Goal: Navigation & Orientation: Find specific page/section

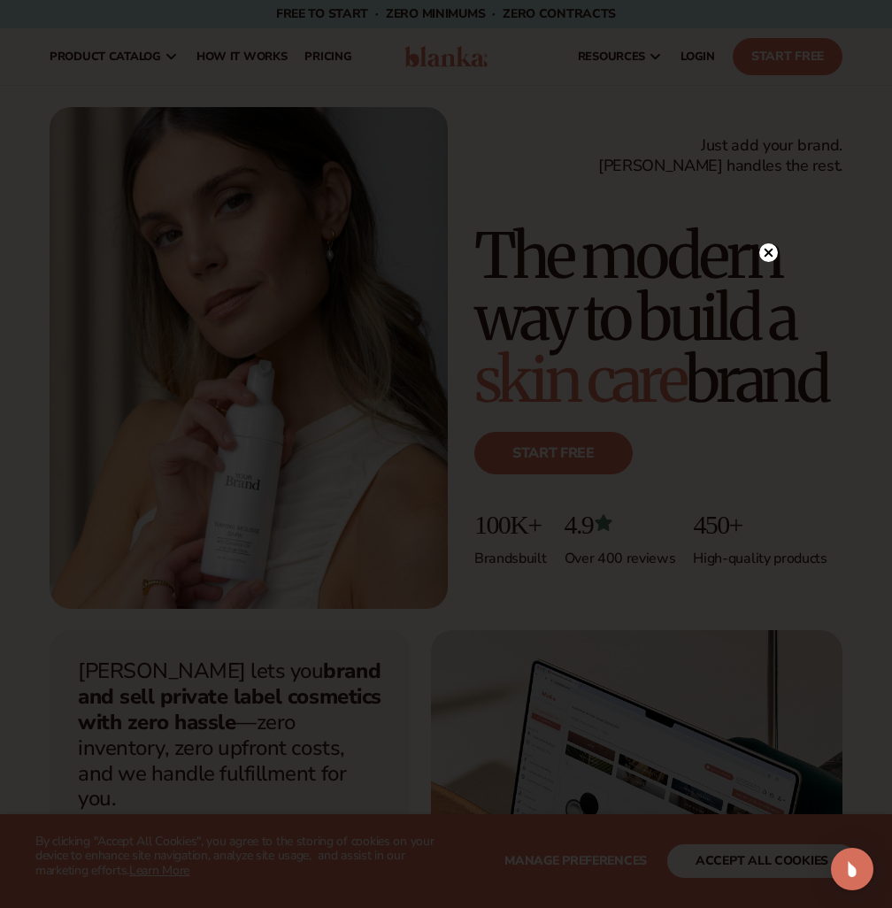
click at [755, 252] on div "Join The Community" at bounding box center [445, 453] width 637 height 403
click at [770, 251] on icon at bounding box center [768, 252] width 9 height 9
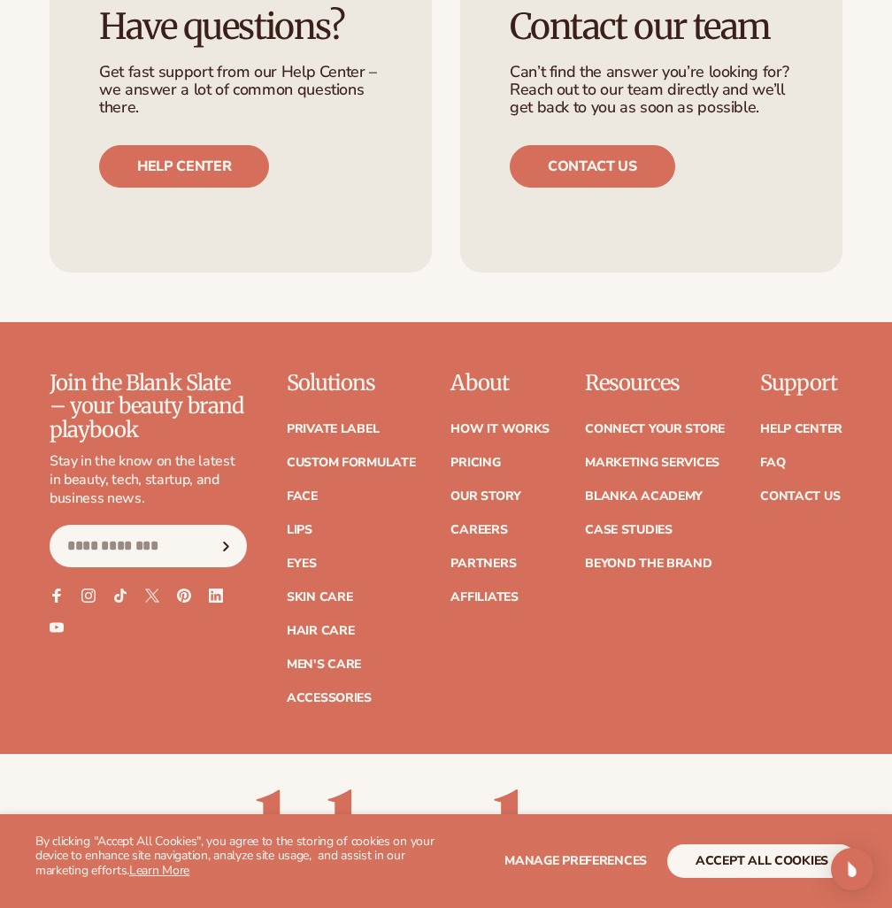
scroll to position [7030, 0]
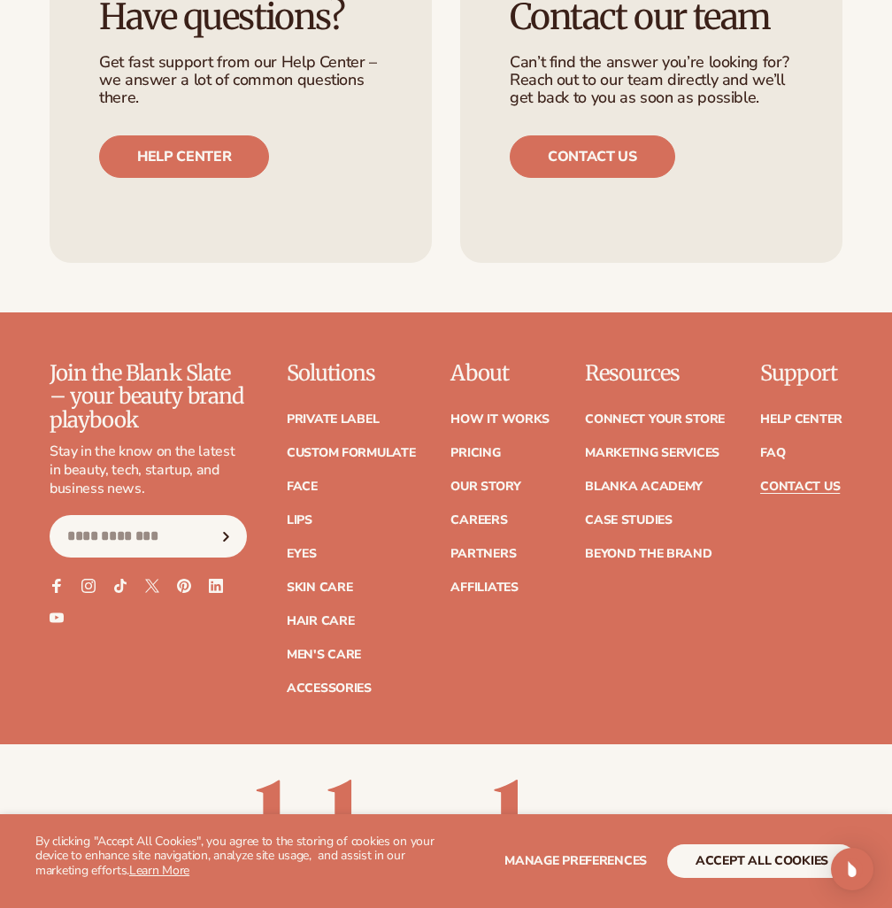
click at [823, 480] on link "Contact Us" at bounding box center [800, 486] width 80 height 12
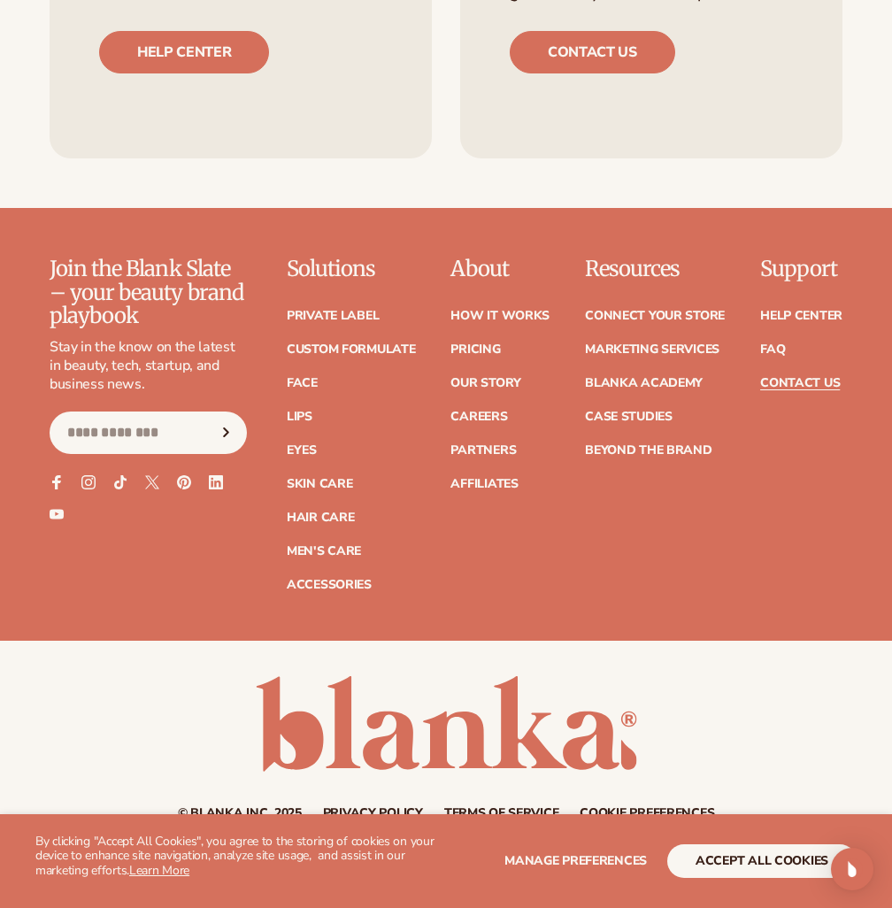
scroll to position [1435, 0]
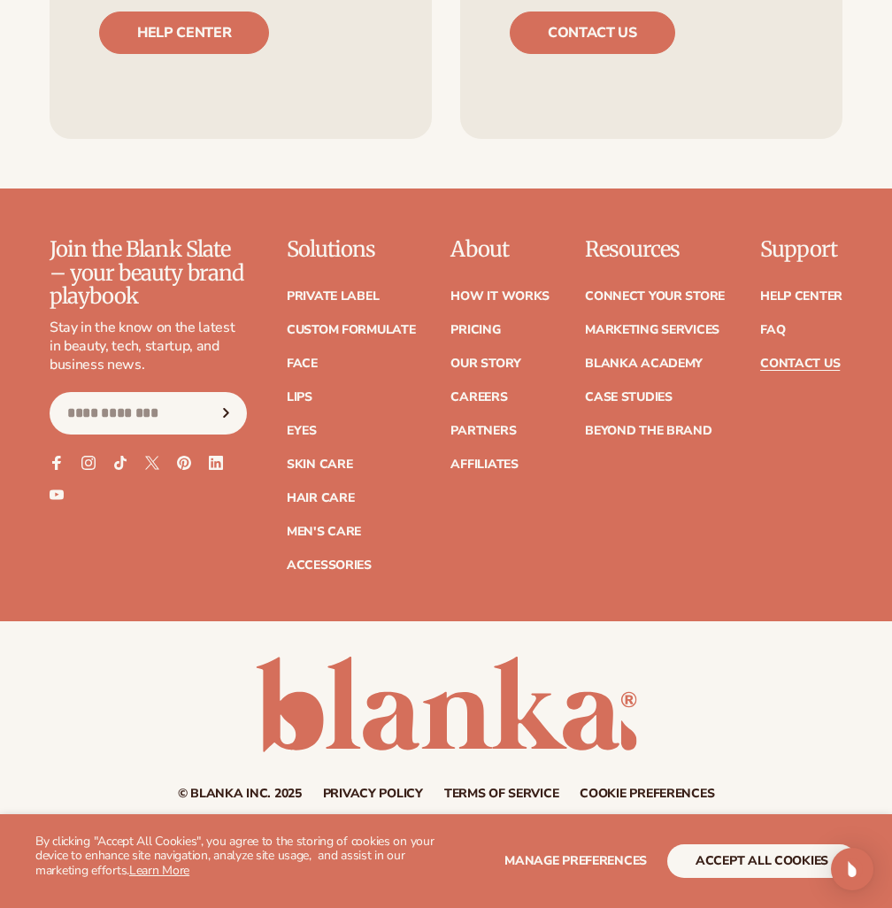
click at [240, 417] on button "Subscribe" at bounding box center [226, 413] width 39 height 42
click at [163, 588] on div "Join the Blank Slate – your beauty brand playbook Stay in the know on the lates…" at bounding box center [446, 429] width 892 height 382
click at [481, 357] on link "Our Story" at bounding box center [485, 363] width 70 height 12
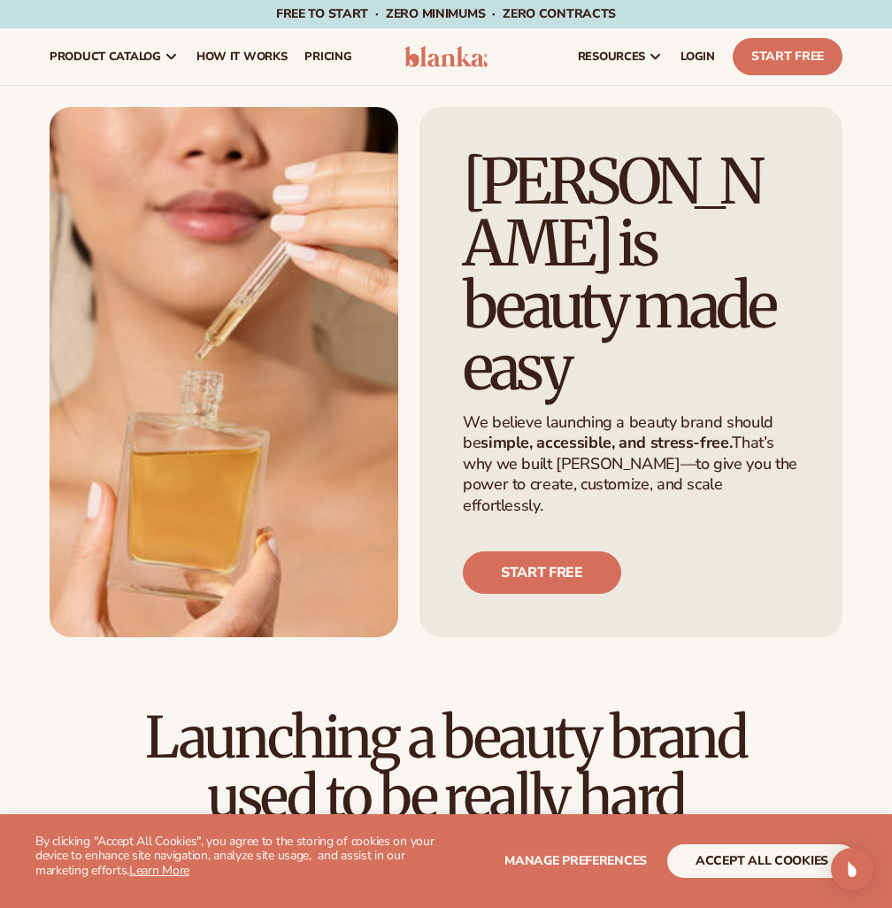
click at [431, 64] on img at bounding box center [445, 56] width 82 height 21
